Goal: Task Accomplishment & Management: Manage account settings

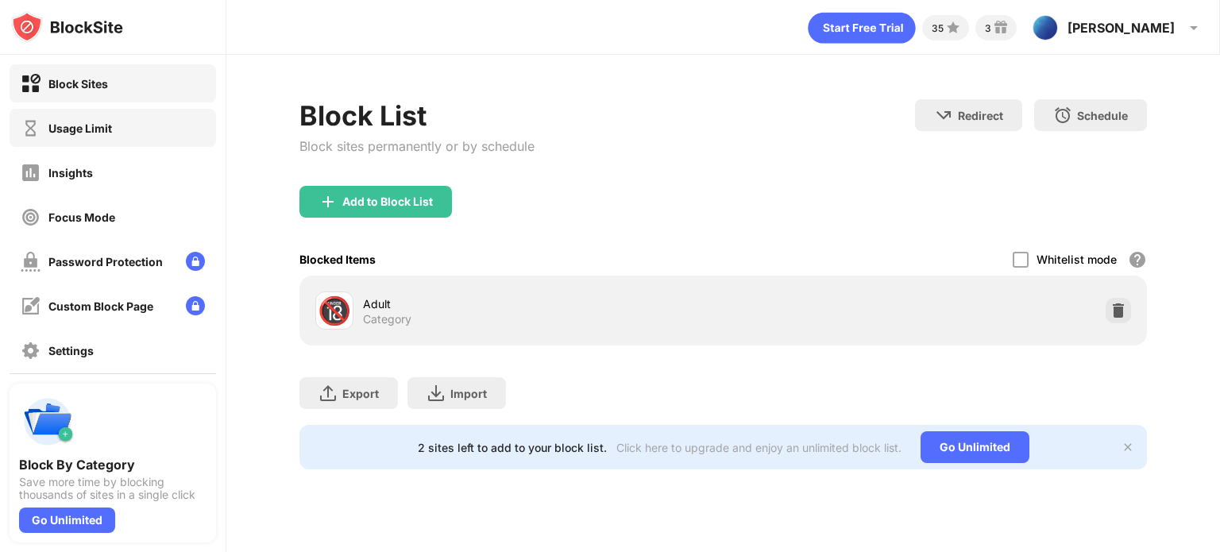
click at [102, 114] on div "Usage Limit" at bounding box center [113, 128] width 207 height 38
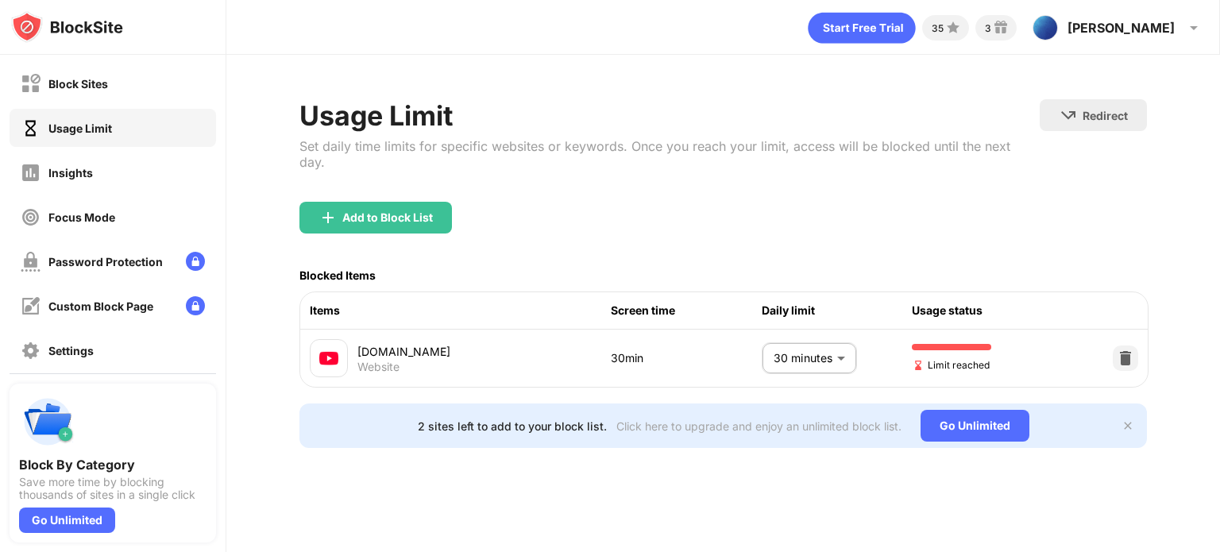
click at [772, 343] on body "Block Sites Usage Limit Insights Focus Mode Password Protection Custom Block Pa…" at bounding box center [610, 276] width 1220 height 552
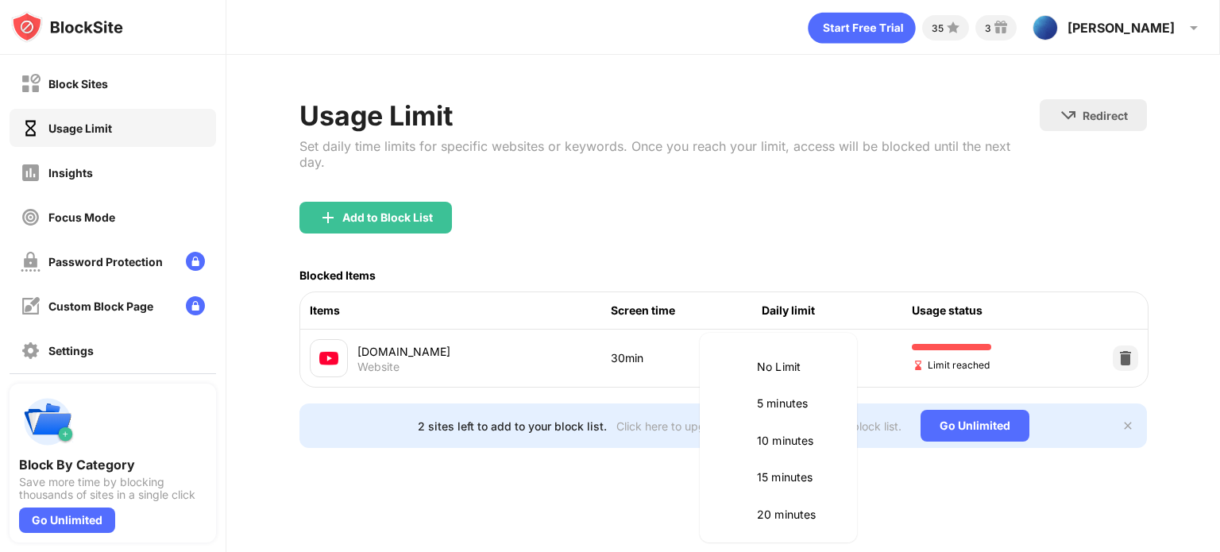
scroll to position [150, 0]
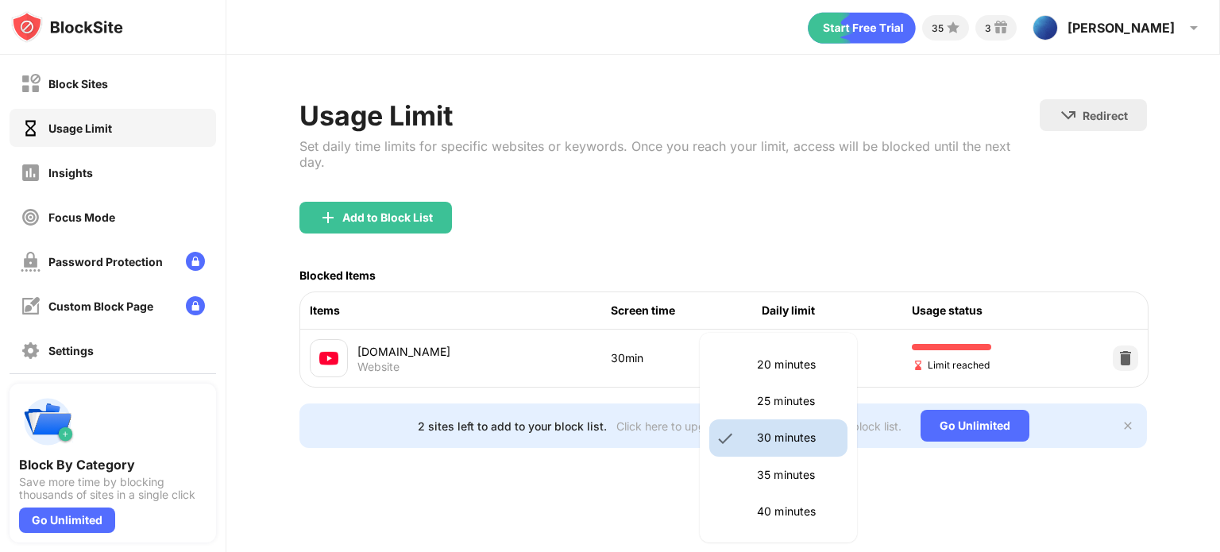
click at [772, 466] on p "35 minutes" at bounding box center [797, 474] width 81 height 17
type input "**"
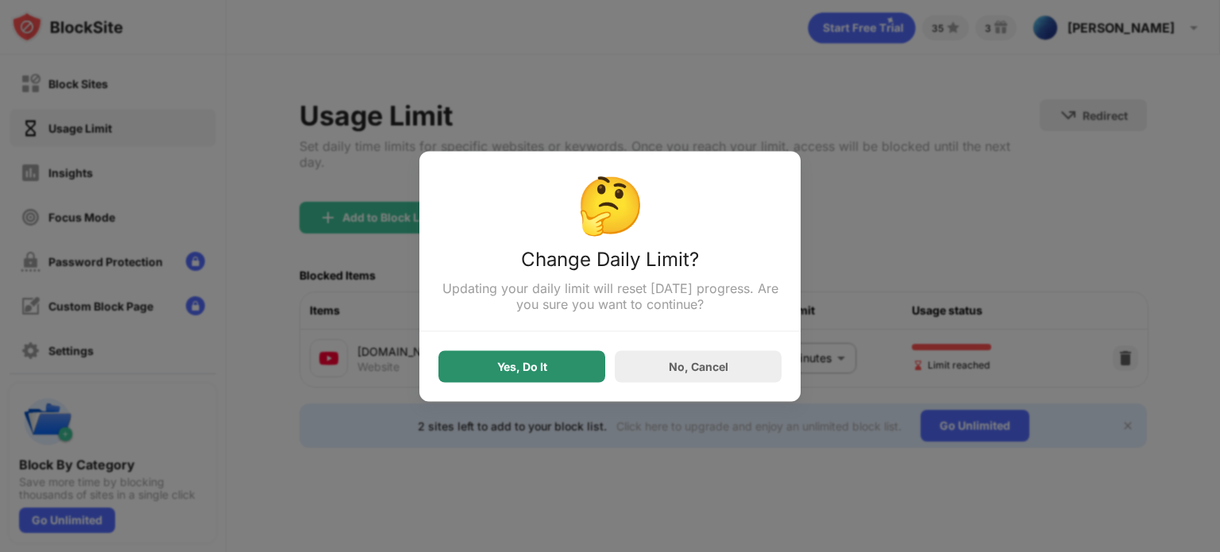
click at [571, 358] on div "Yes, Do It" at bounding box center [522, 366] width 167 height 32
